Goal: Transaction & Acquisition: Purchase product/service

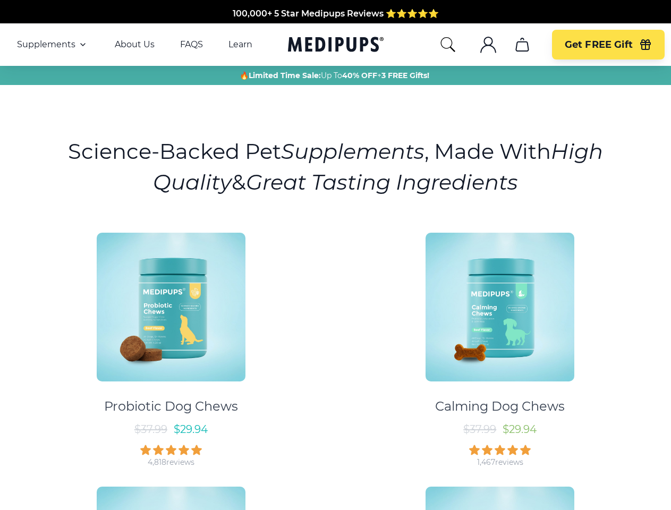
click at [335, 255] on div "Probiotic Dog Chews $ 37.99 $ 29.94 4,818 reviews Calming Dog Chews $ 37.99 $ 2…" at bounding box center [335, 472] width 659 height 499
click at [53, 45] on span "Supplements" at bounding box center [46, 44] width 58 height 11
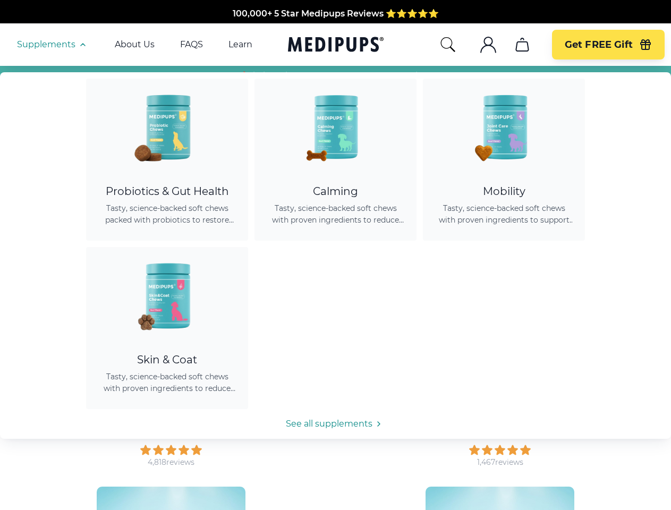
click at [82, 45] on icon "button" at bounding box center [83, 44] width 13 height 13
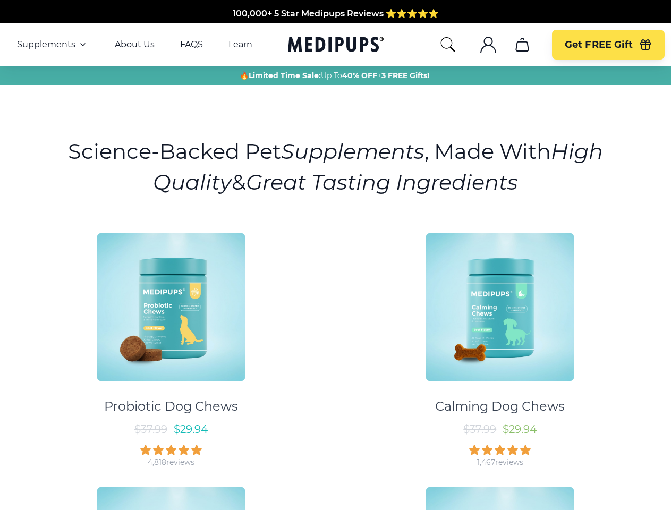
click at [448, 45] on icon "search" at bounding box center [448, 44] width 17 height 17
click at [488, 45] on icon ".cls-1{fill:none;stroke:currentColor;stroke-miterlimit:10;stroke-width:1.5px;}" at bounding box center [488, 44] width 17 height 17
click at [522, 45] on icon "cart" at bounding box center [522, 44] width 17 height 17
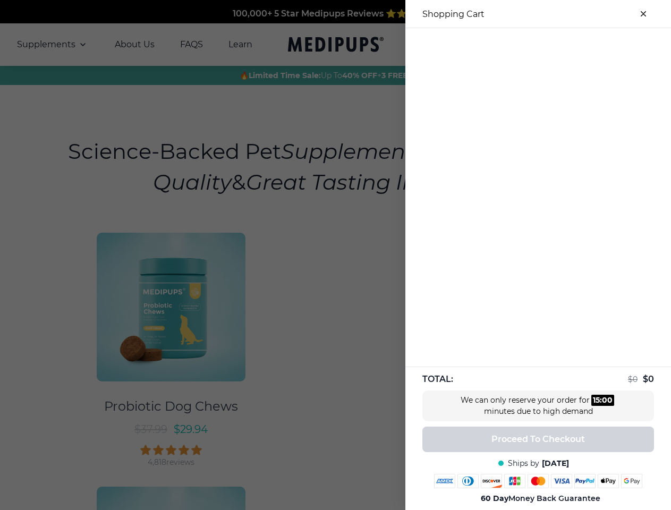
click at [522, 45] on div at bounding box center [539, 37] width 266 height 18
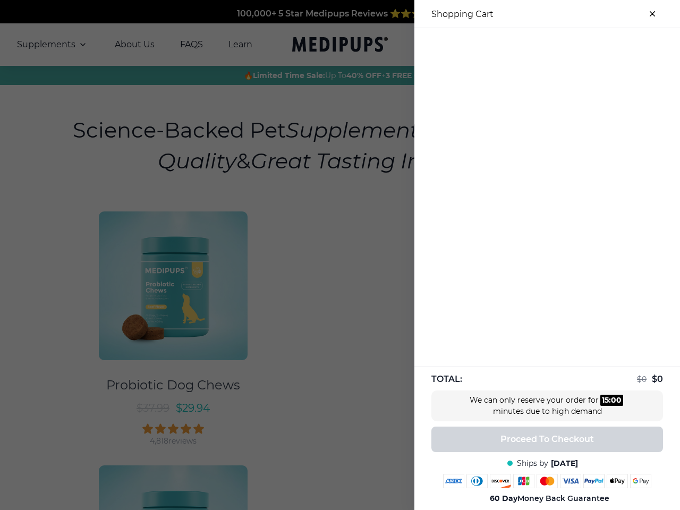
click at [608, 45] on div at bounding box center [548, 37] width 266 height 18
